Goal: Transaction & Acquisition: Purchase product/service

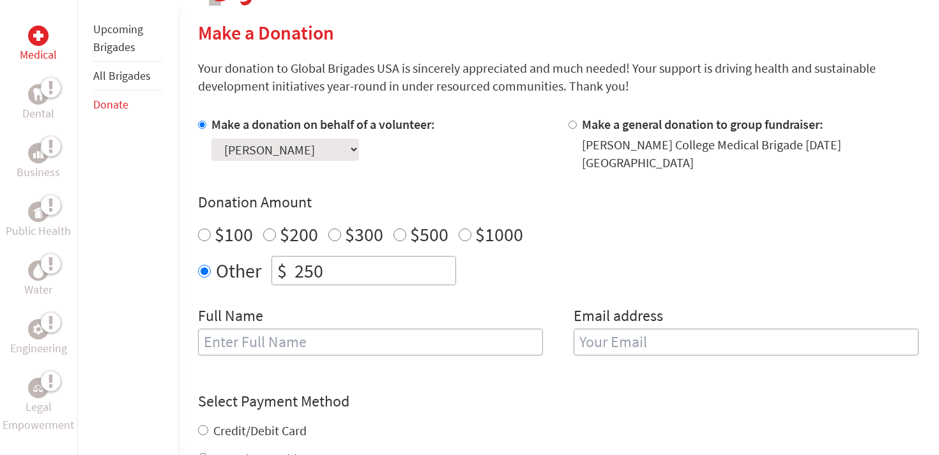
scroll to position [303, 0]
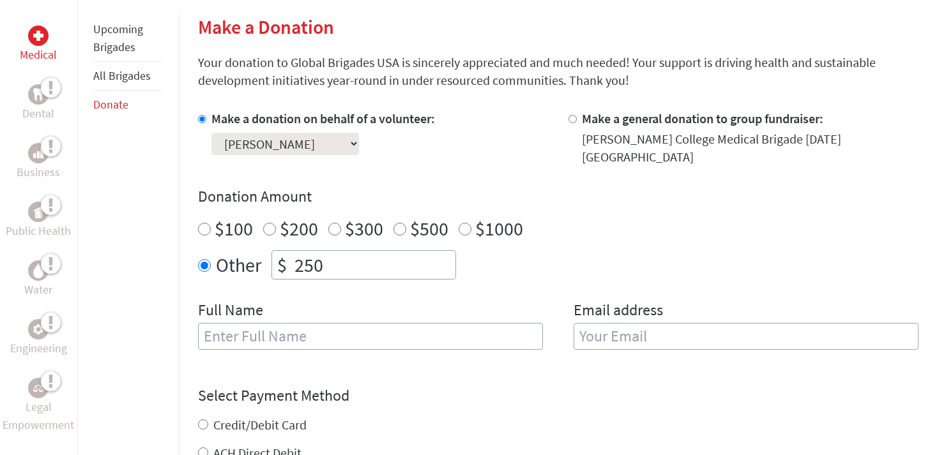
click at [426, 328] on input "text" at bounding box center [370, 336] width 345 height 27
type input "[PERSON_NAME]"
click at [697, 332] on input "email" at bounding box center [745, 336] width 345 height 27
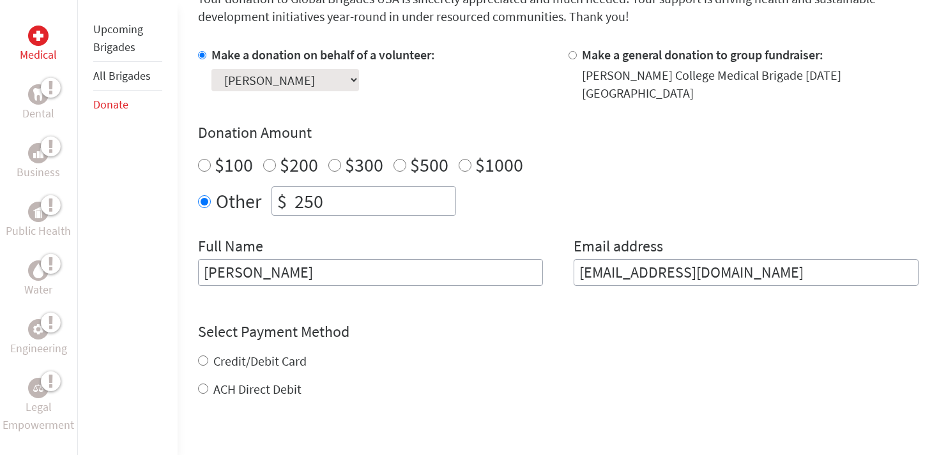
scroll to position [379, 0]
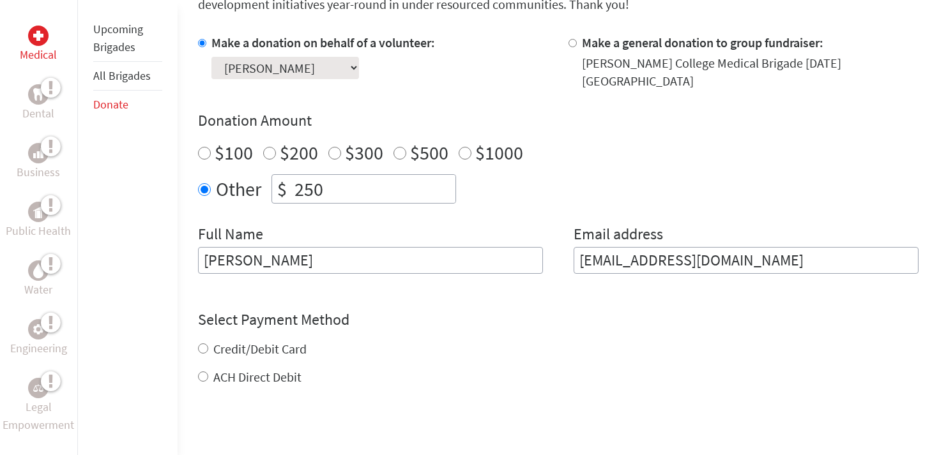
type input "[EMAIL_ADDRESS][DOMAIN_NAME]"
click at [295, 340] on div "Credit/Debit Card ACH Direct Debit" at bounding box center [558, 363] width 720 height 46
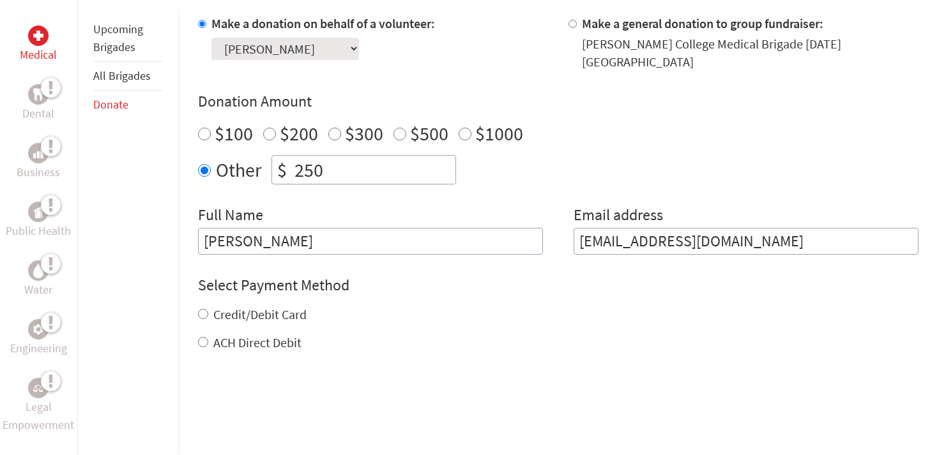
scroll to position [402, 0]
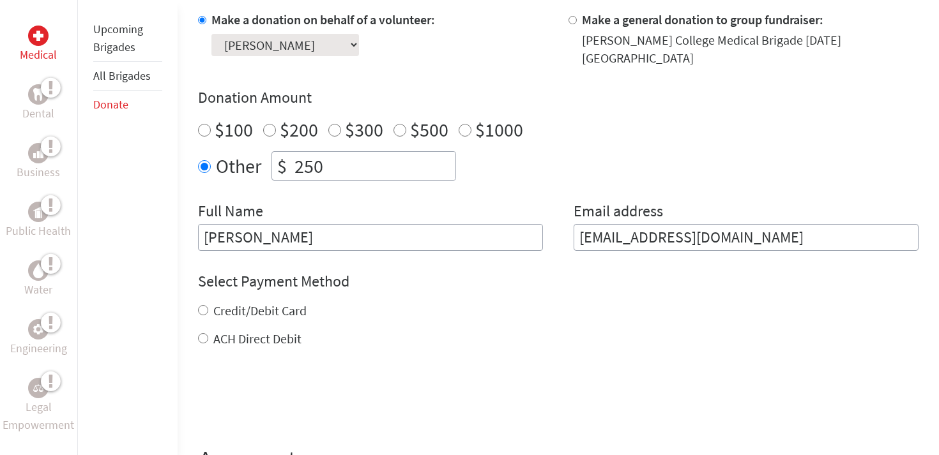
click at [246, 303] on label "Credit/Debit Card" at bounding box center [259, 311] width 93 height 16
click at [208, 305] on input "Credit/Debit Card" at bounding box center [203, 310] width 10 height 10
radio input "true"
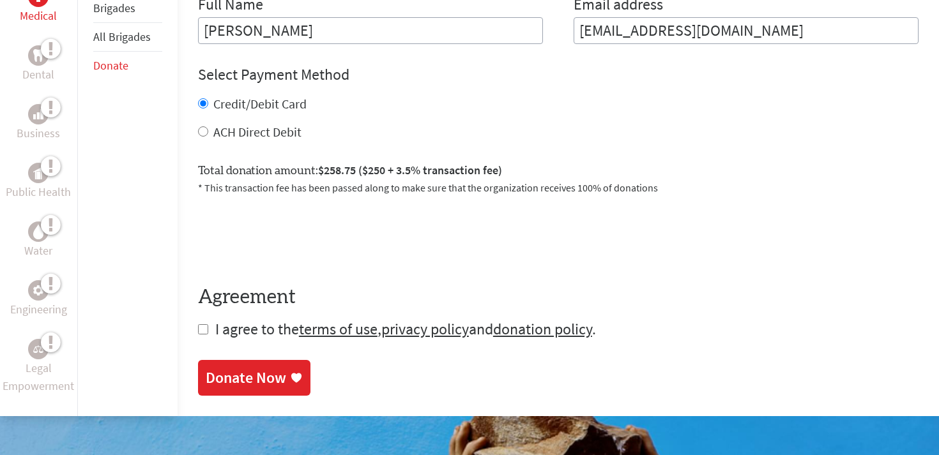
scroll to position [610, 0]
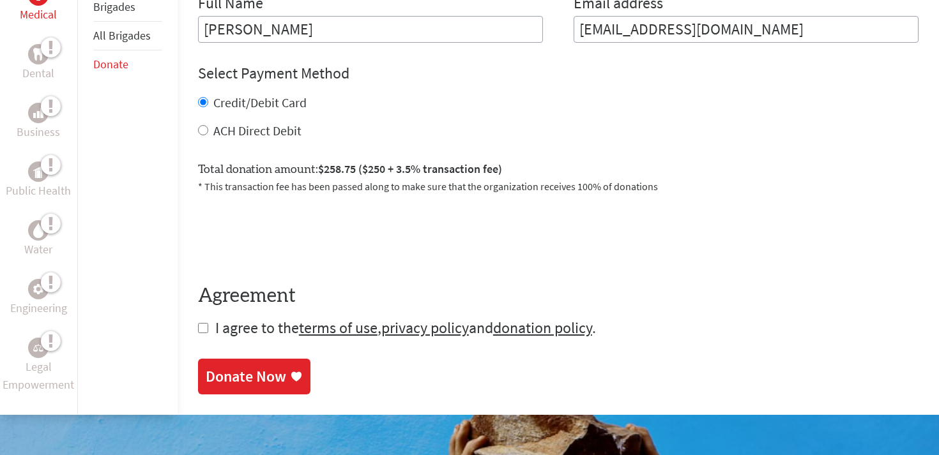
click at [200, 323] on input "checkbox" at bounding box center [203, 328] width 10 height 10
checkbox input "true"
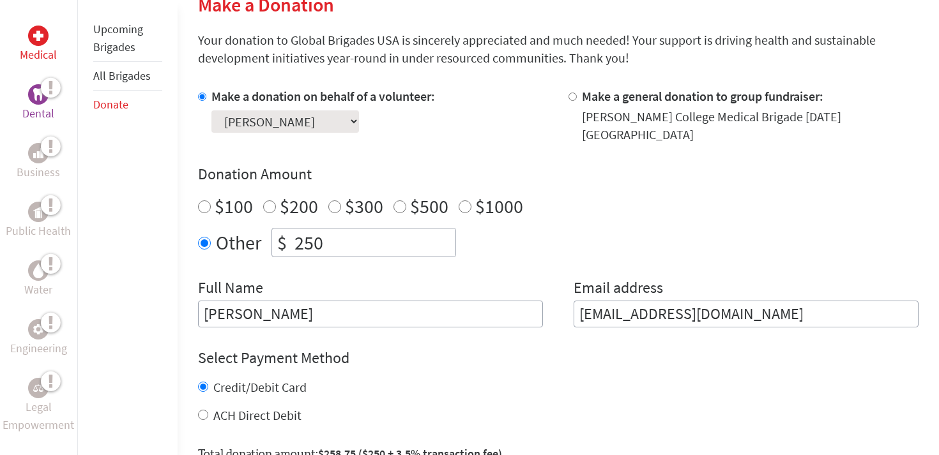
scroll to position [299, 0]
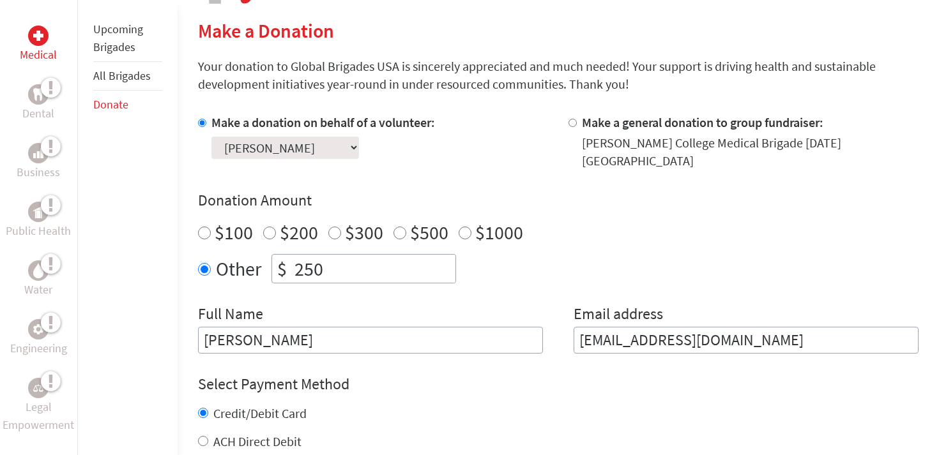
click at [38, 41] on div at bounding box center [38, 36] width 20 height 20
click at [128, 42] on link "Upcoming Brigades" at bounding box center [118, 38] width 50 height 33
